Goal: Transaction & Acquisition: Purchase product/service

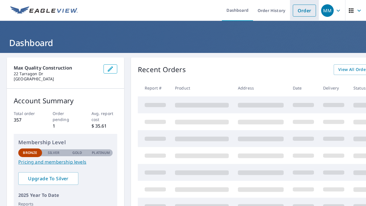
click at [303, 11] on link "Order" at bounding box center [303, 11] width 23 height 12
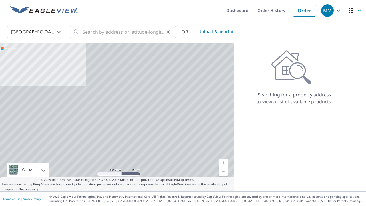
click at [113, 35] on input "text" at bounding box center [123, 32] width 81 height 16
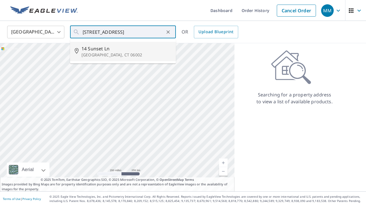
click at [95, 52] on p "[GEOGRAPHIC_DATA], CT 06002" at bounding box center [126, 55] width 90 height 6
type input "[STREET_ADDRESS][PERSON_NAME]"
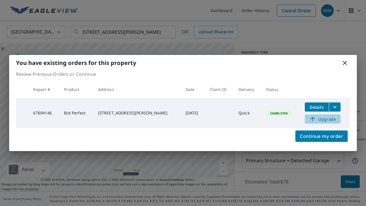
click at [322, 118] on span "Upgrade" at bounding box center [322, 118] width 29 height 7
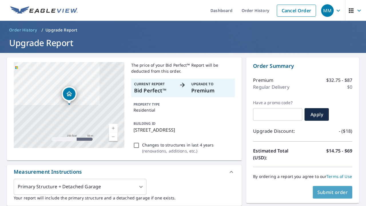
click at [332, 190] on span "Submit order" at bounding box center [332, 192] width 31 height 6
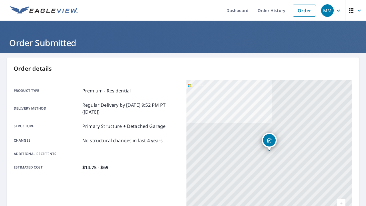
click at [329, 72] on p "Order details" at bounding box center [183, 68] width 338 height 9
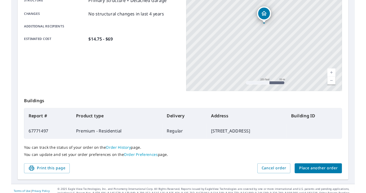
scroll to position [130, 0]
